Goal: Transaction & Acquisition: Purchase product/service

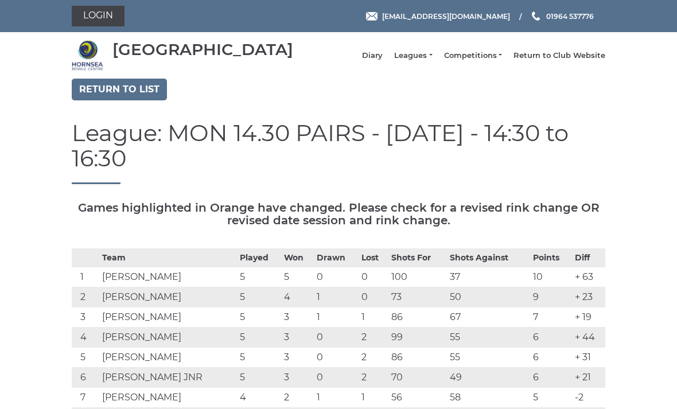
click at [93, 26] on link "Login" at bounding box center [98, 16] width 53 height 21
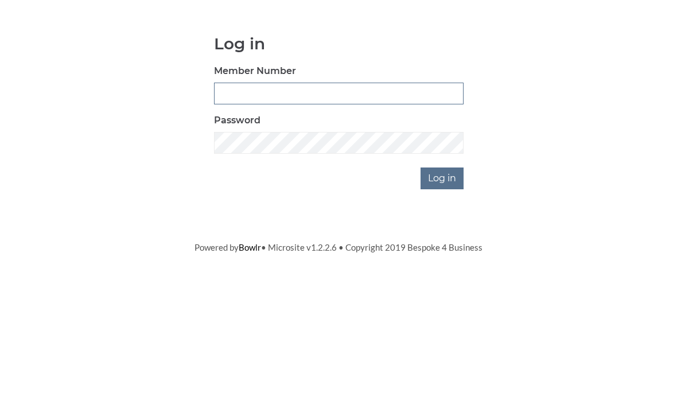
type input "0045"
click at [443, 263] on input "Log in" at bounding box center [442, 274] width 43 height 22
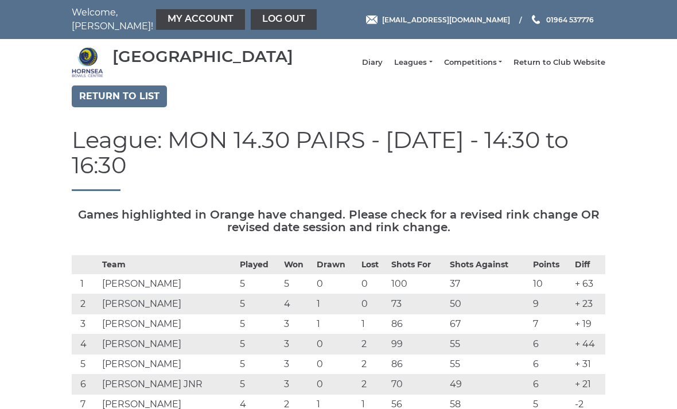
click at [166, 15] on link "My Account" at bounding box center [200, 19] width 89 height 21
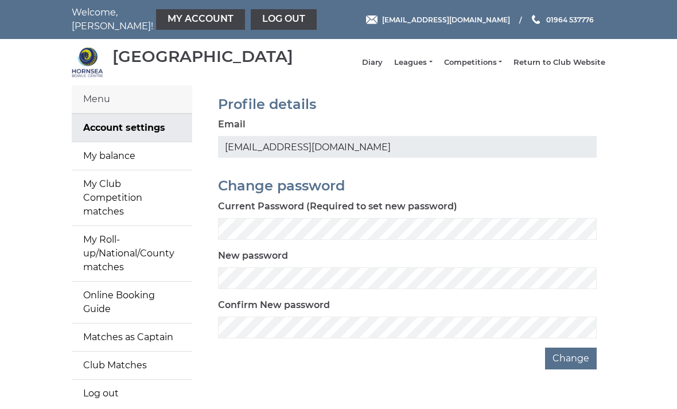
click at [119, 170] on link "My balance" at bounding box center [132, 156] width 121 height 28
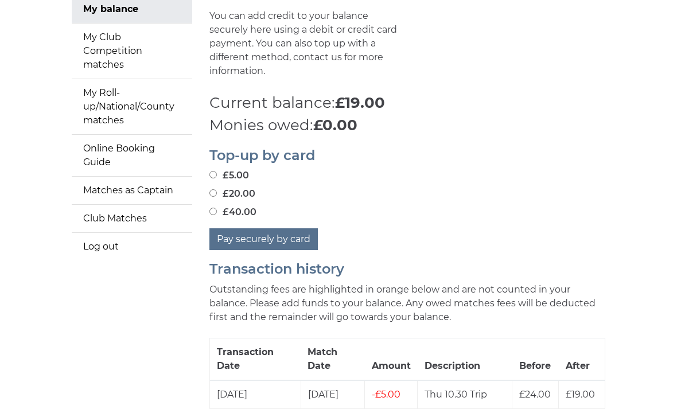
scroll to position [146, 0]
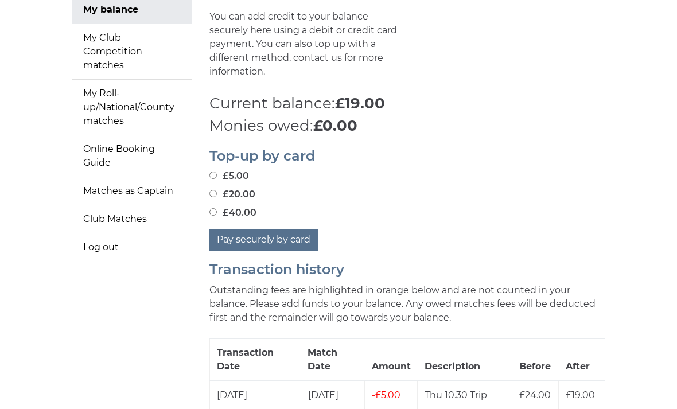
click at [217, 191] on input "£20.00" at bounding box center [213, 194] width 7 height 7
radio input "true"
click at [265, 243] on button "Pay securely by card" at bounding box center [264, 241] width 108 height 22
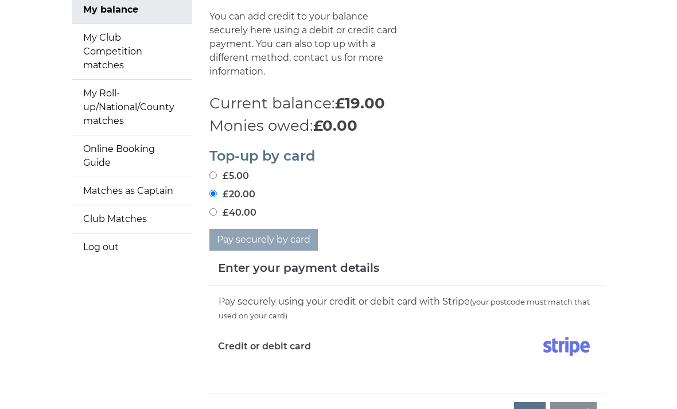
click at [253, 373] on div "Pay securely using your credit or debit card with Stripe (your postcode must ma…" at bounding box center [408, 339] width 396 height 107
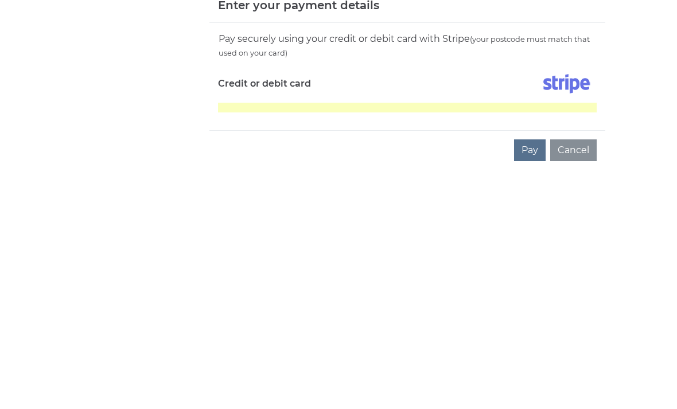
click at [575, 263] on div "Pay securely using your credit or debit card with Stripe (your postcode must ma…" at bounding box center [408, 316] width 396 height 107
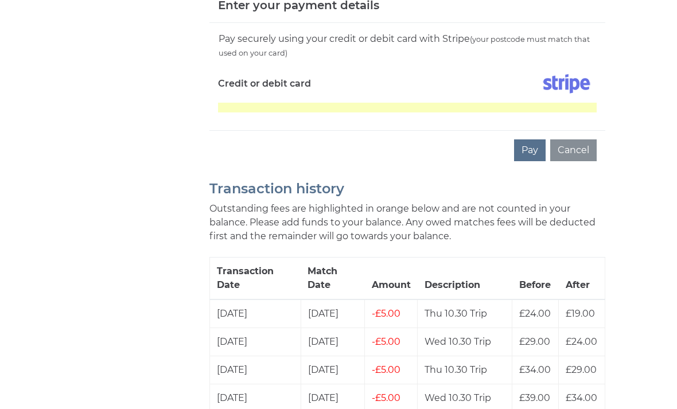
click at [533, 145] on button "Pay" at bounding box center [530, 150] width 32 height 22
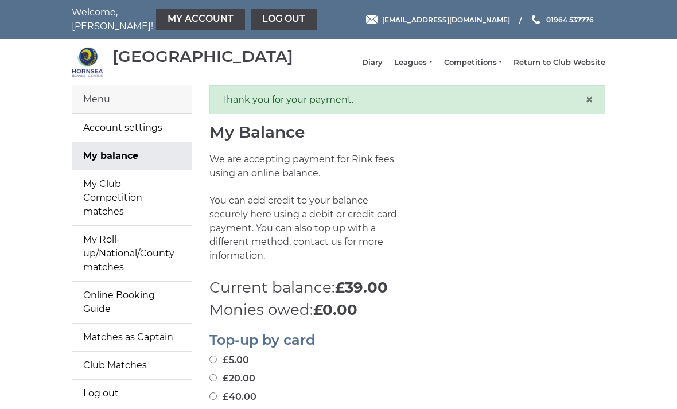
click at [383, 63] on link "Diary" at bounding box center [372, 62] width 21 height 10
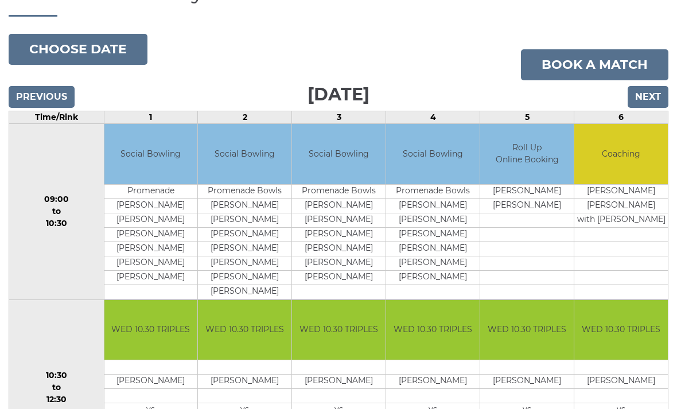
scroll to position [100, 0]
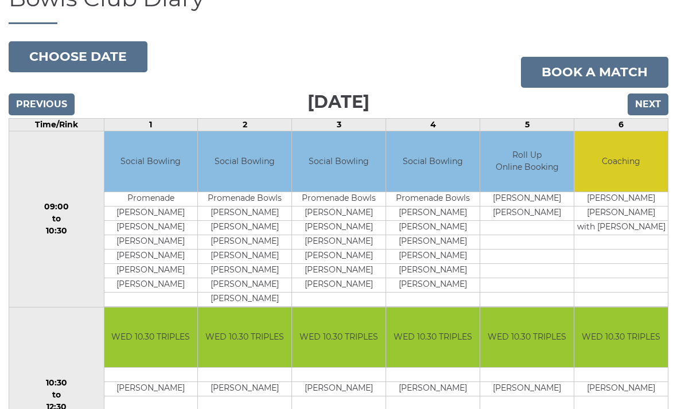
click at [650, 113] on input "Next" at bounding box center [648, 105] width 41 height 22
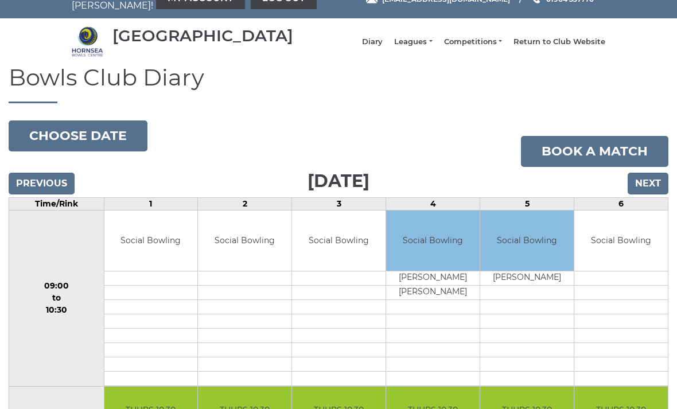
scroll to position [13, 0]
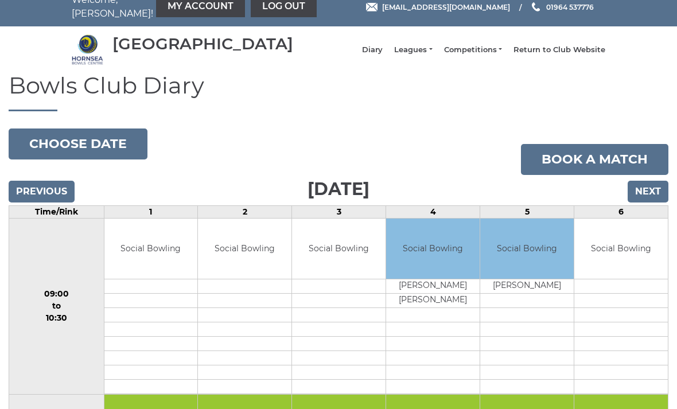
click at [650, 200] on input "Next" at bounding box center [648, 192] width 41 height 22
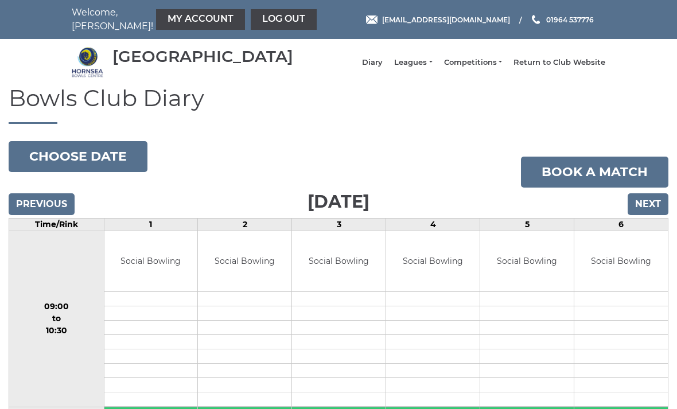
click at [654, 210] on input "Next" at bounding box center [648, 204] width 41 height 22
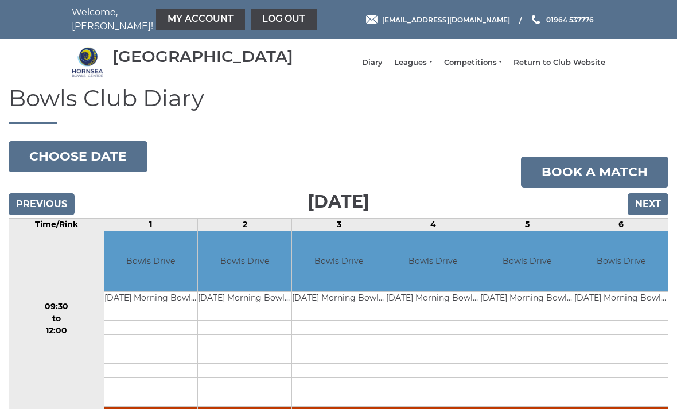
click at [650, 213] on input "Next" at bounding box center [648, 204] width 41 height 22
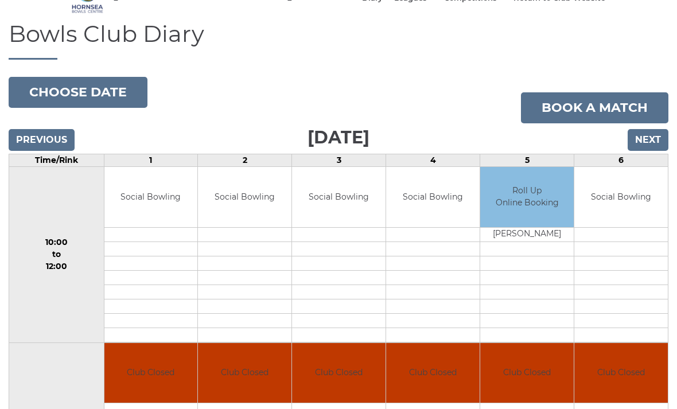
click at [647, 148] on input "Next" at bounding box center [648, 141] width 41 height 22
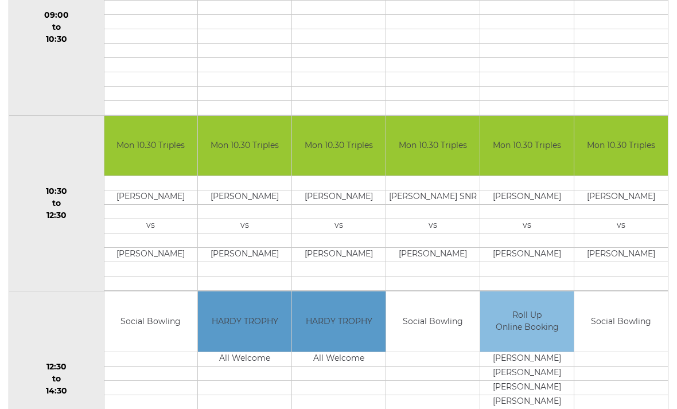
scroll to position [291, 0]
